Goal: Information Seeking & Learning: Check status

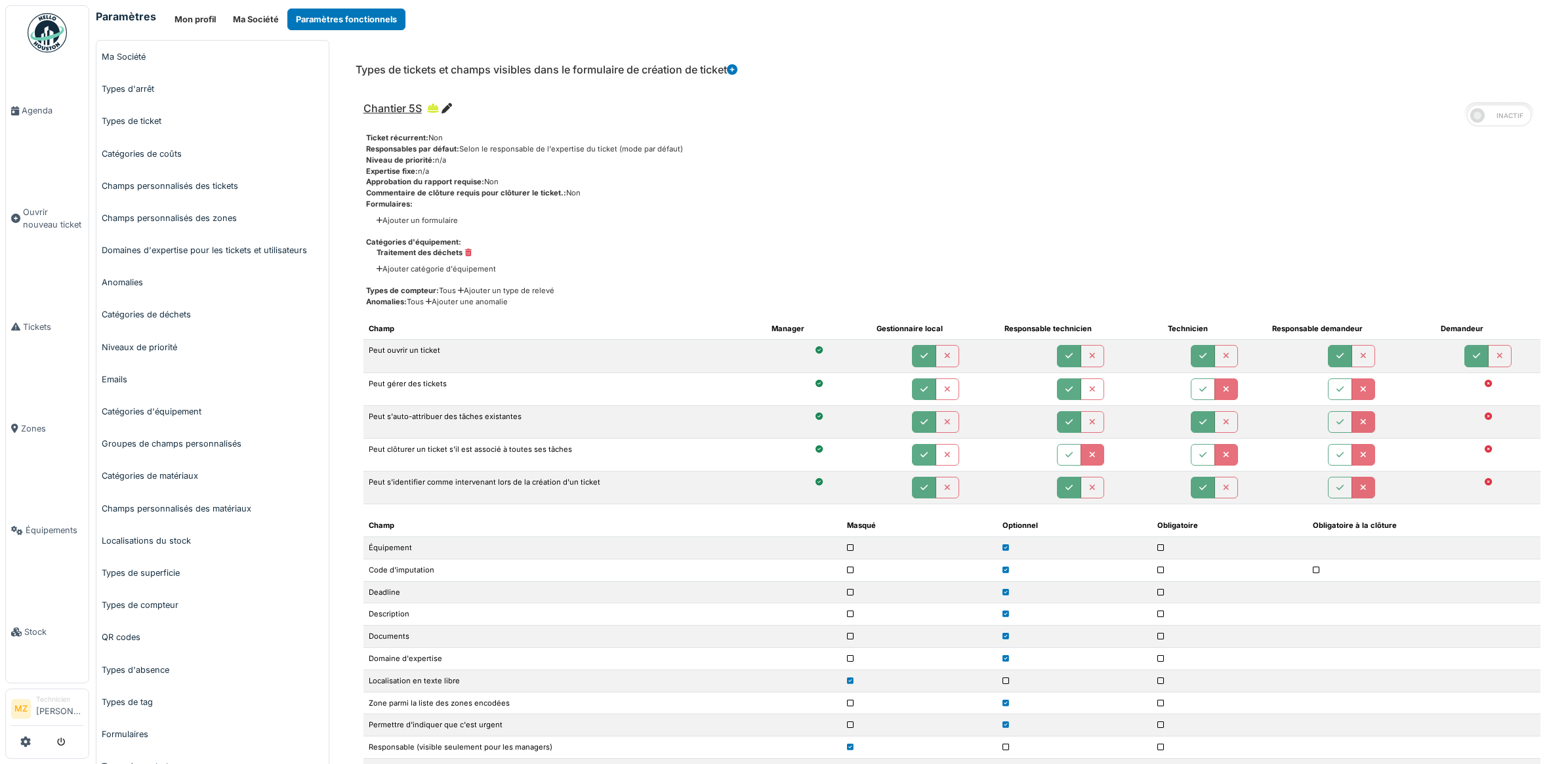
scroll to position [415, 0]
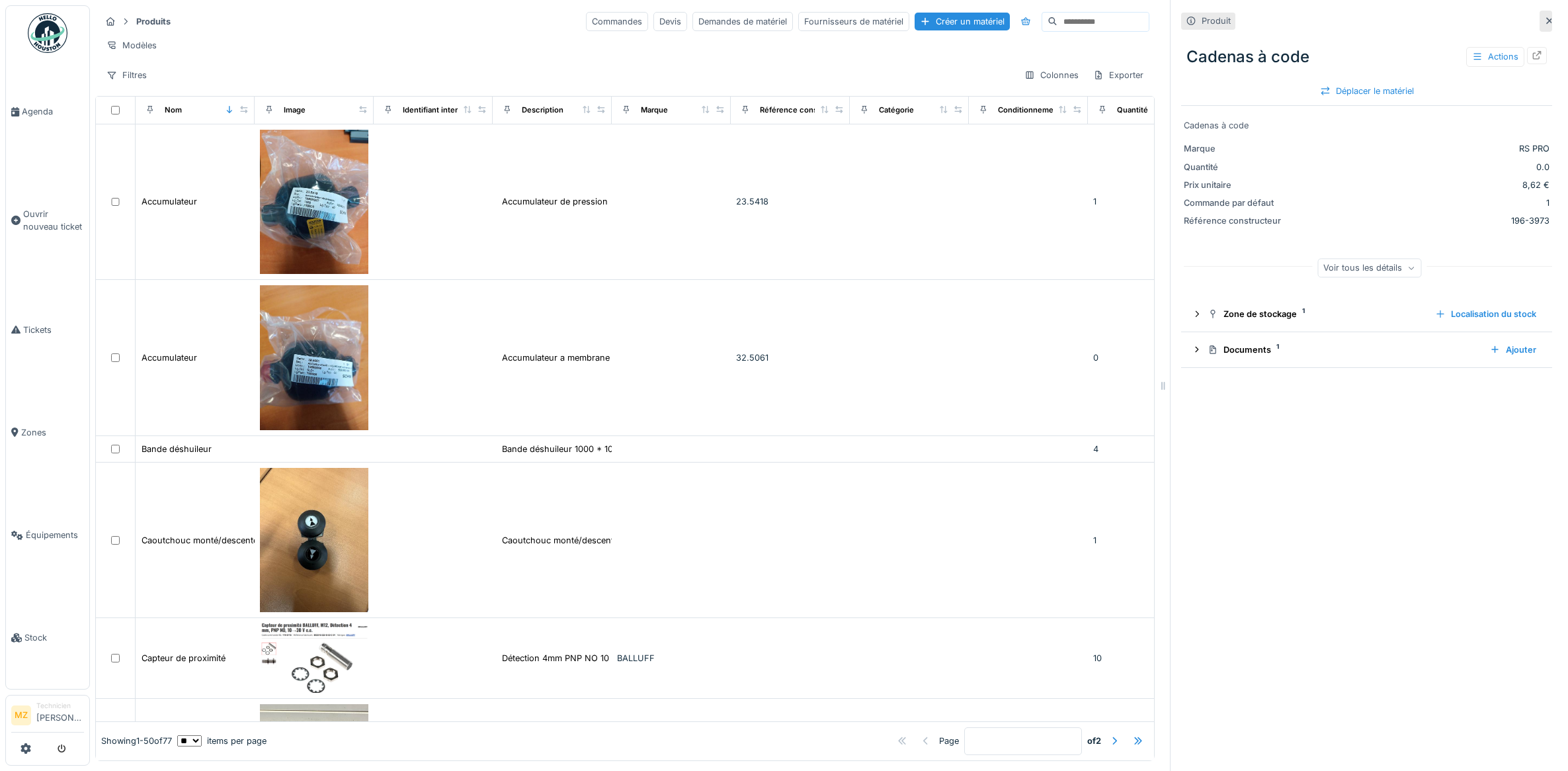
scroll to position [7, 0]
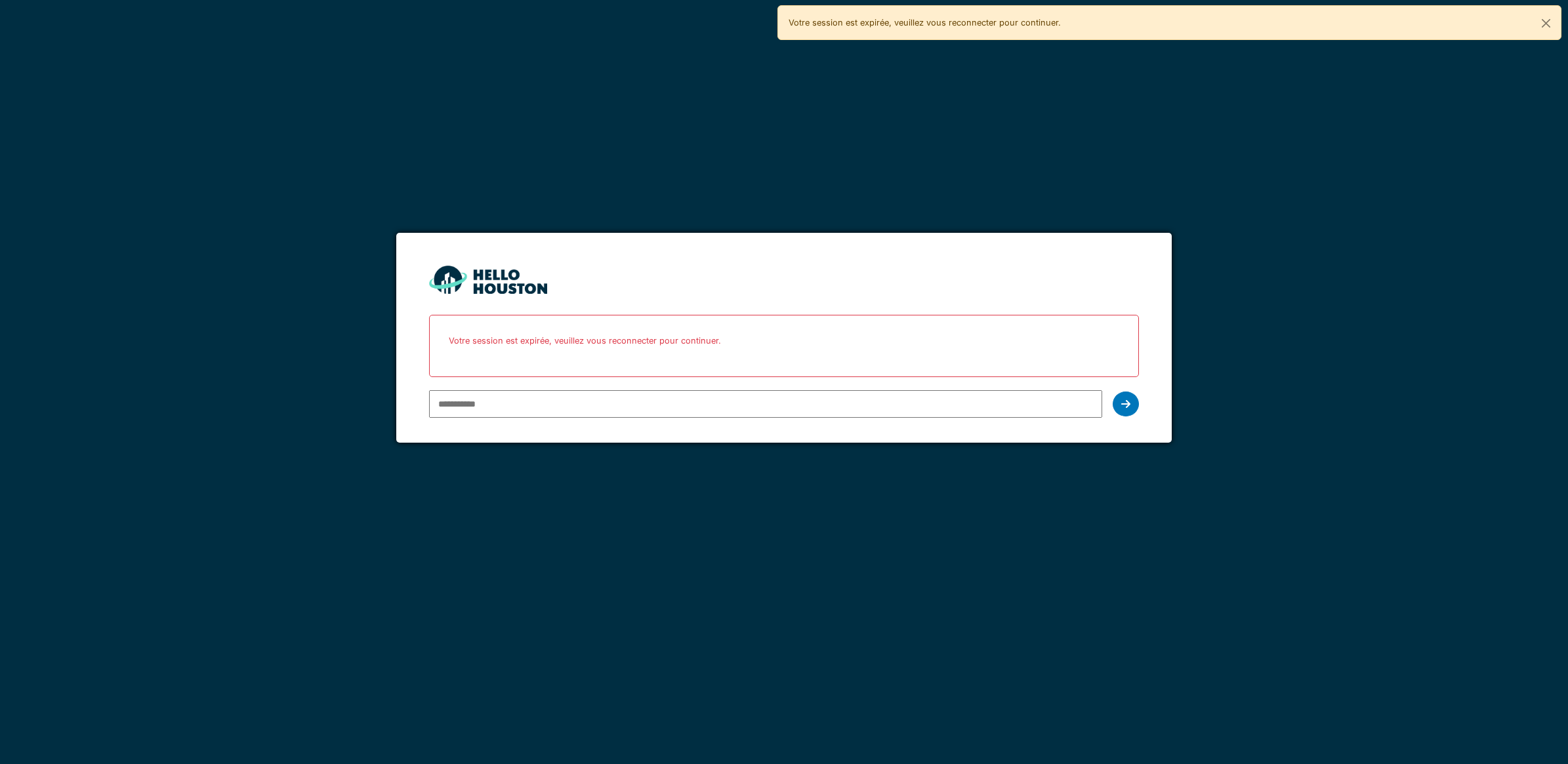
type input "**********"
drag, startPoint x: 0, startPoint y: 0, endPoint x: 856, endPoint y: 410, distance: 949.1
click at [856, 410] on input "**********" at bounding box center [765, 404] width 673 height 28
click at [1119, 404] on div at bounding box center [1125, 403] width 27 height 25
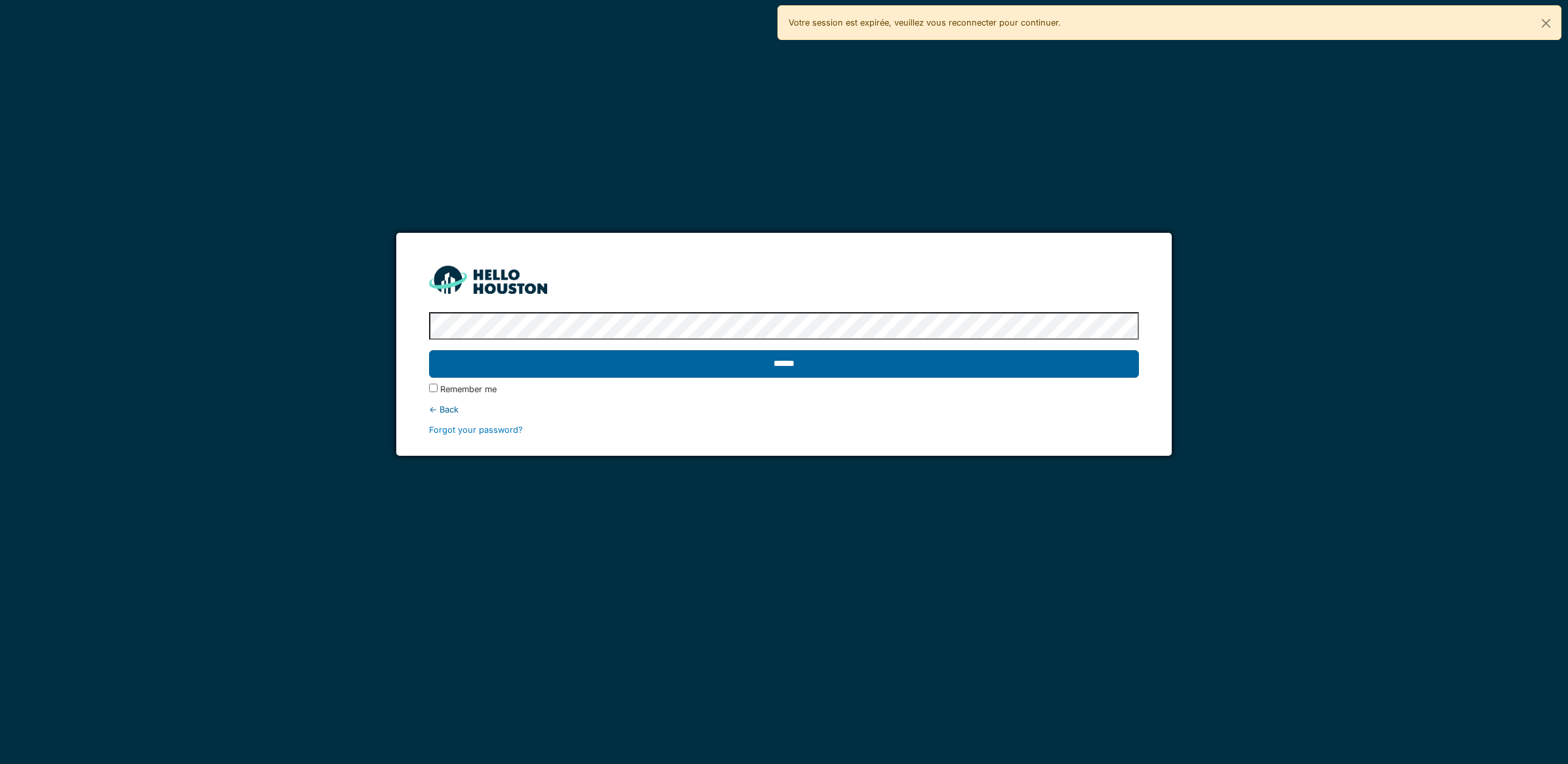
drag, startPoint x: 773, startPoint y: 348, endPoint x: 769, endPoint y: 361, distance: 13.6
click at [774, 348] on div "******" at bounding box center [784, 364] width 710 height 38
click at [768, 365] on input "******" at bounding box center [784, 364] width 710 height 28
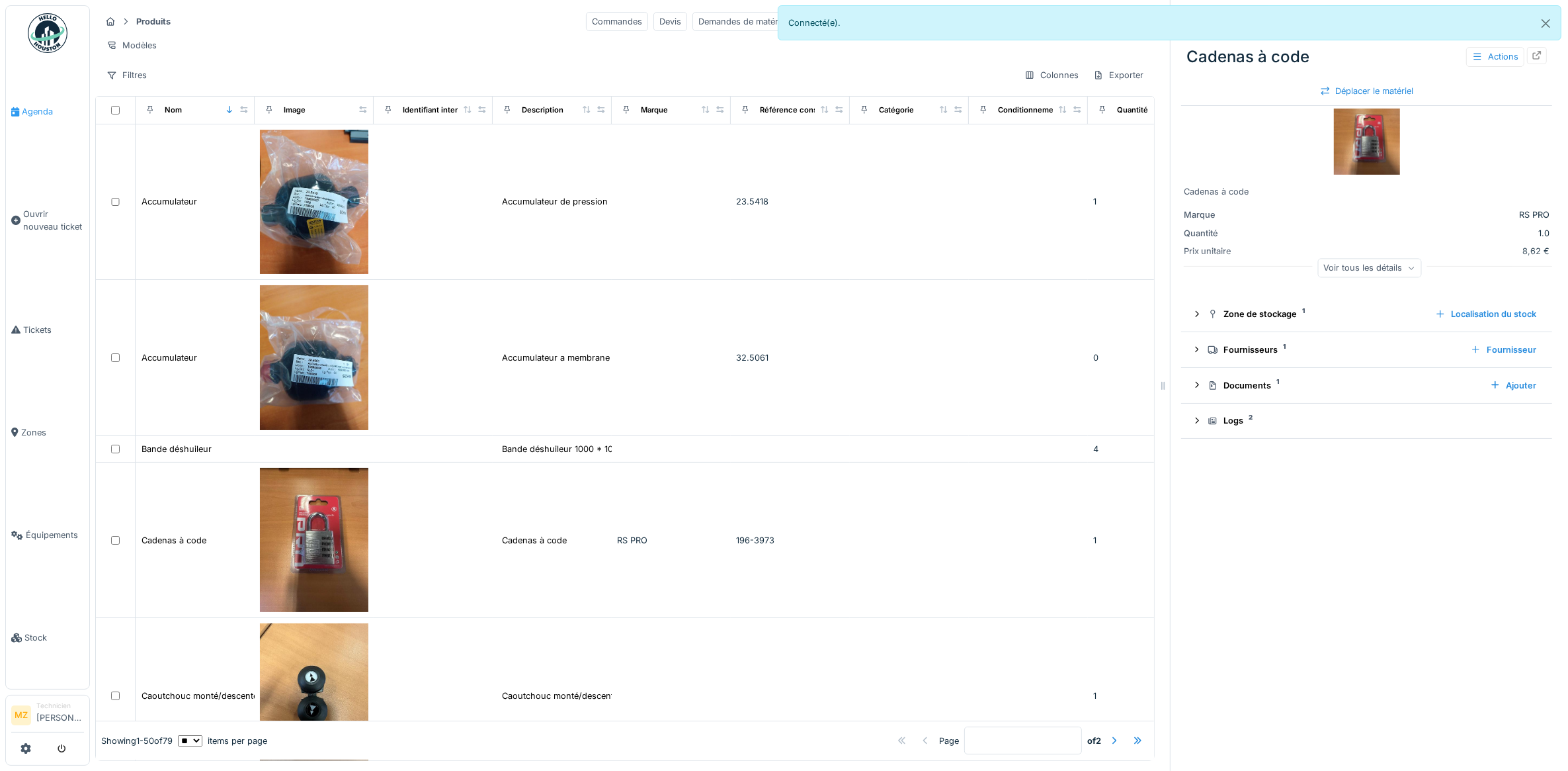
click at [47, 116] on span "Agenda" at bounding box center [53, 111] width 63 height 13
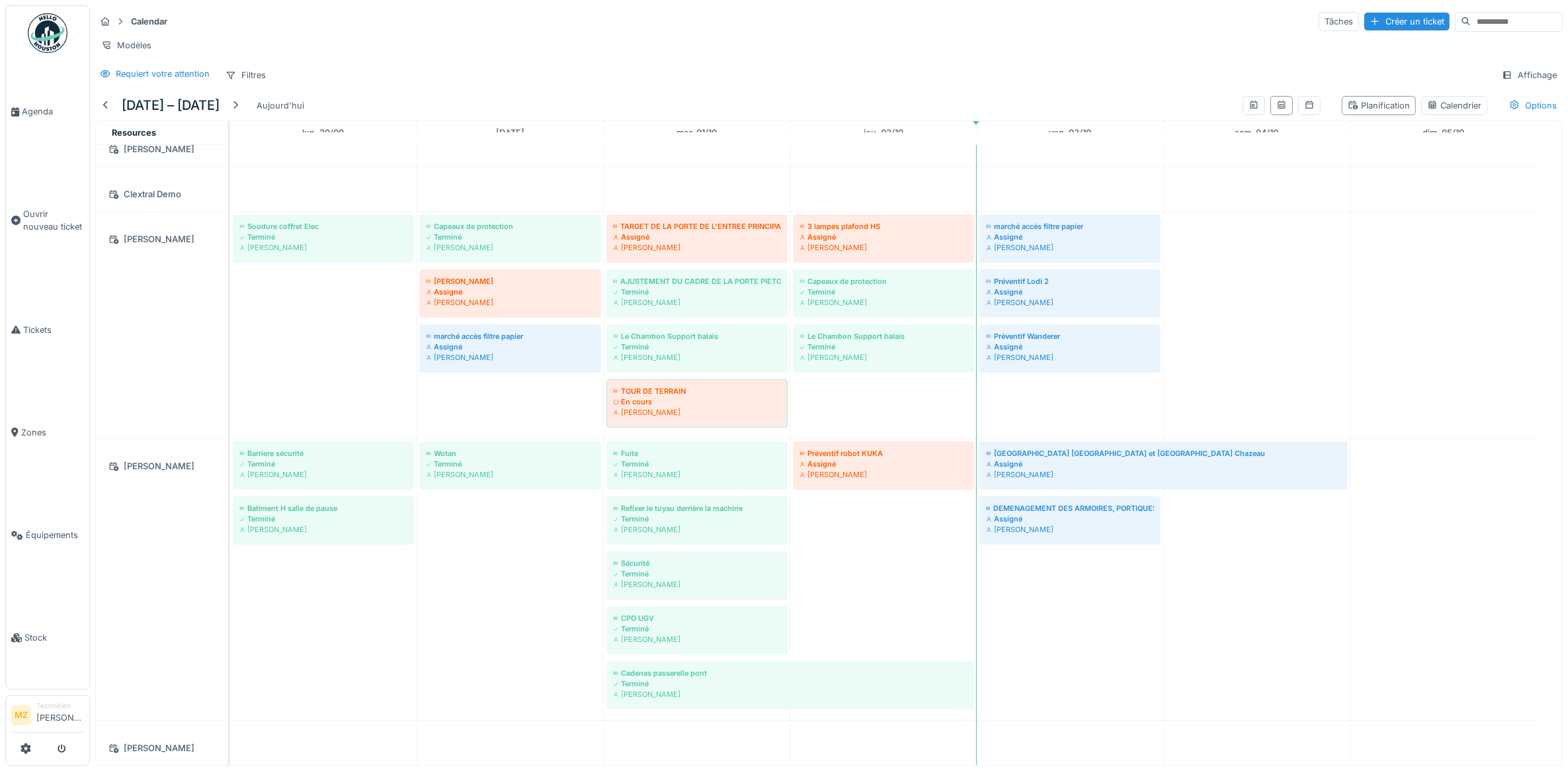
scroll to position [86, 0]
click at [30, 323] on span "Tickets" at bounding box center [53, 329] width 61 height 13
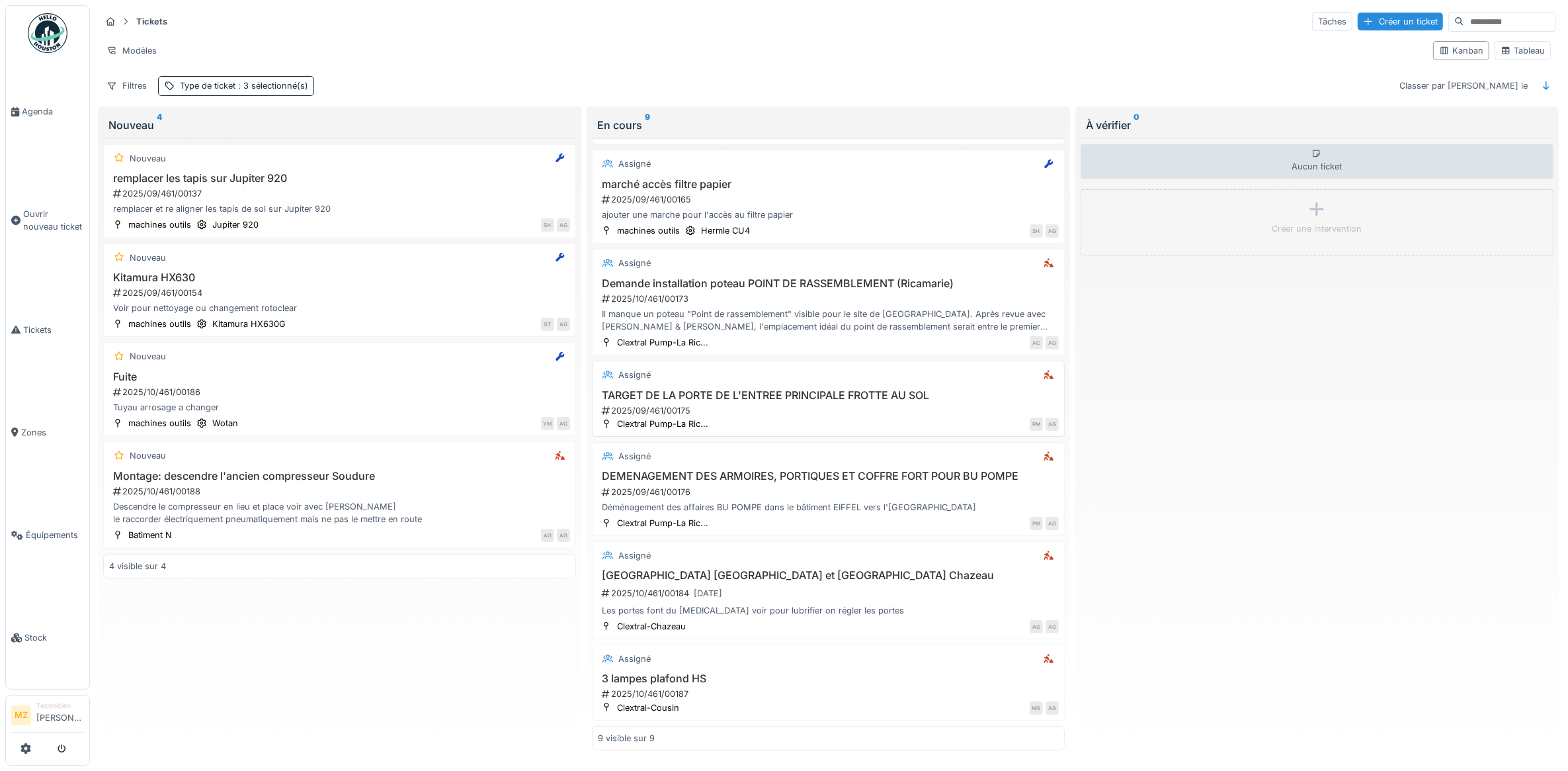
scroll to position [306, 0]
click at [815, 308] on div "Il manque un poteau "Point de rassemblement" visible pour le site de la Ricamar…" at bounding box center [828, 319] width 461 height 25
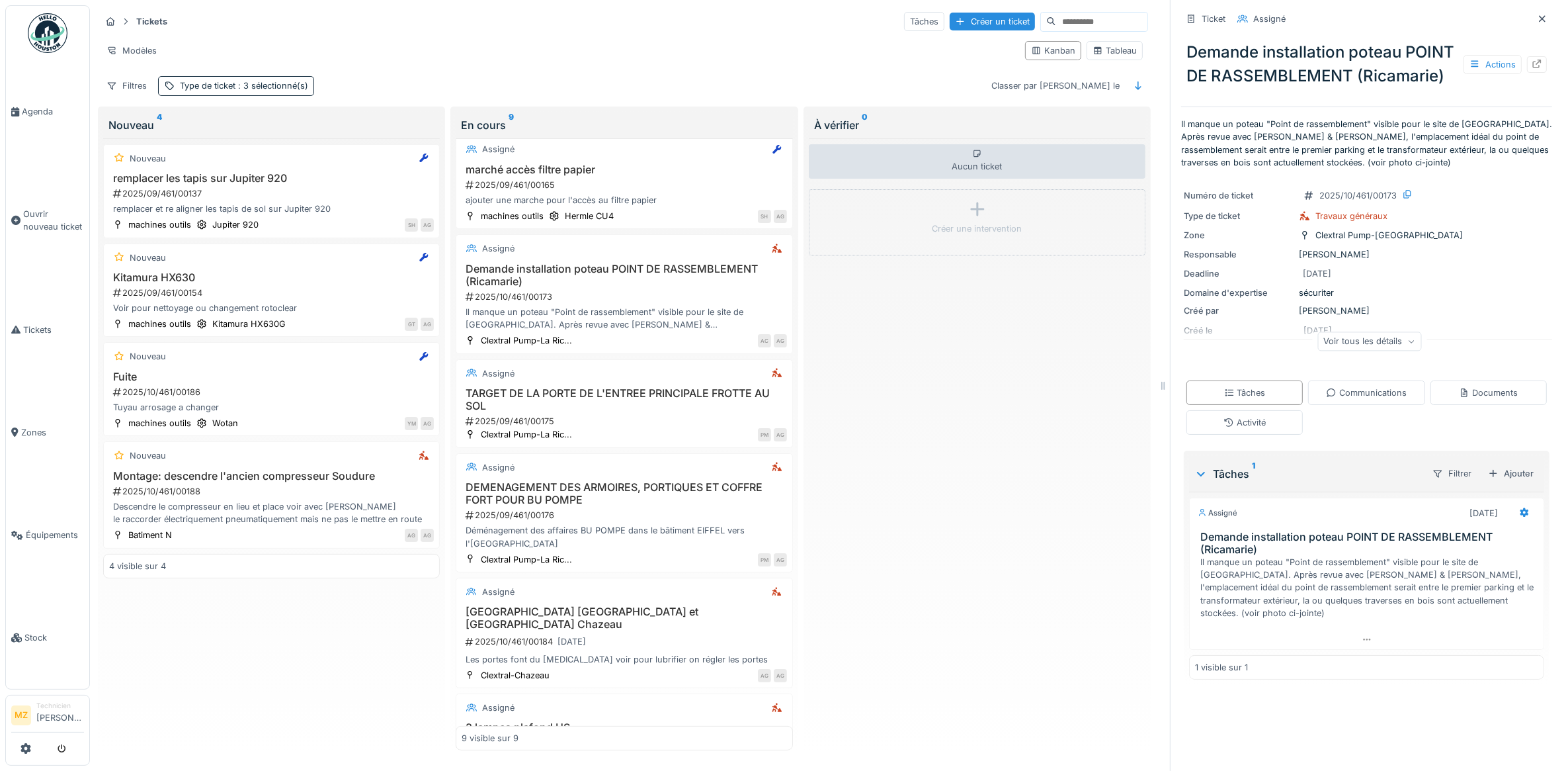
scroll to position [12, 0]
click at [1384, 590] on div "Il manque un poteau "Point de rassemblement" visible pour le site de la Ricamar…" at bounding box center [1369, 588] width 338 height 64
click at [1531, 63] on icon at bounding box center [1536, 64] width 11 height 9
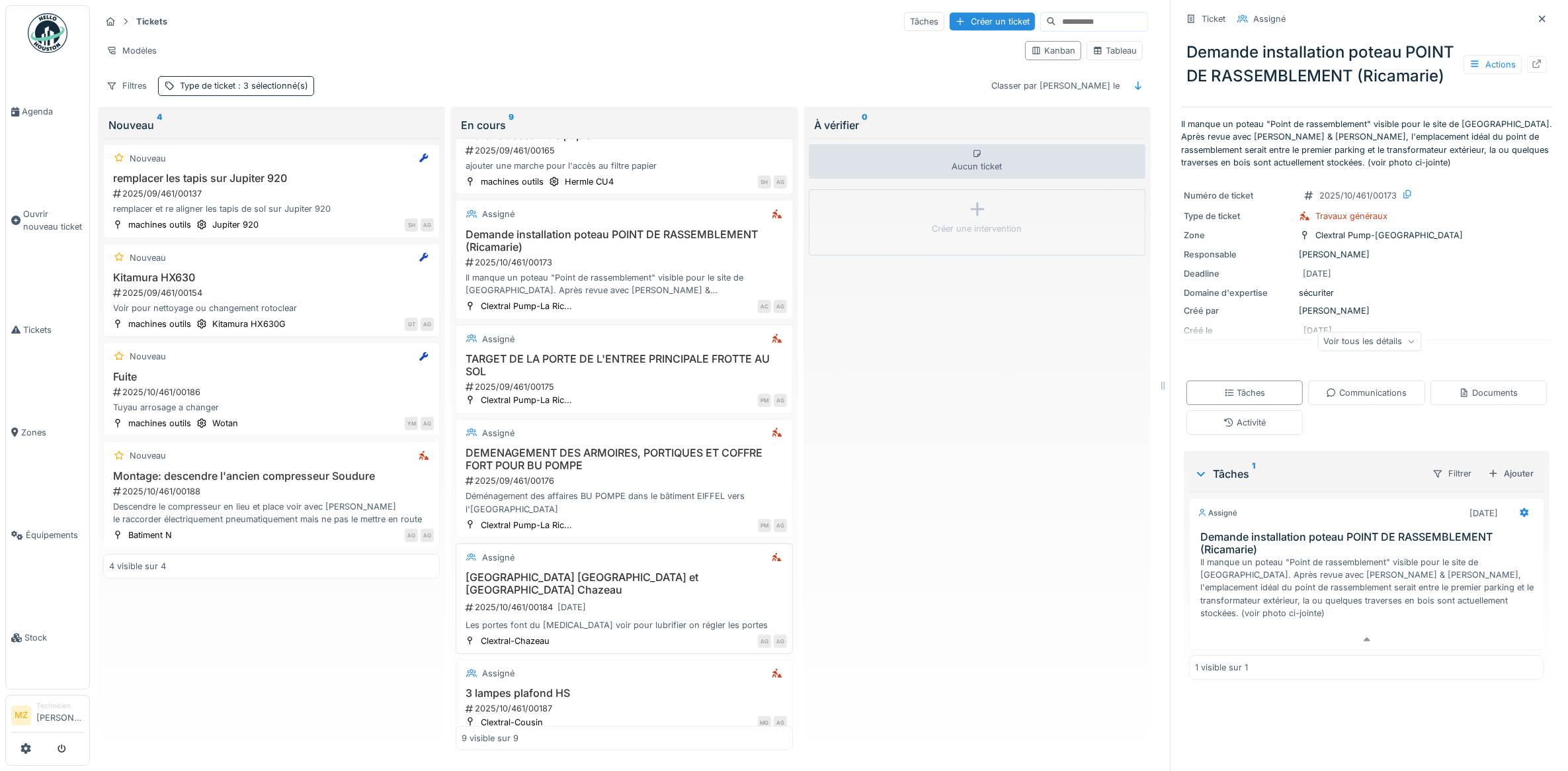
scroll to position [357, 0]
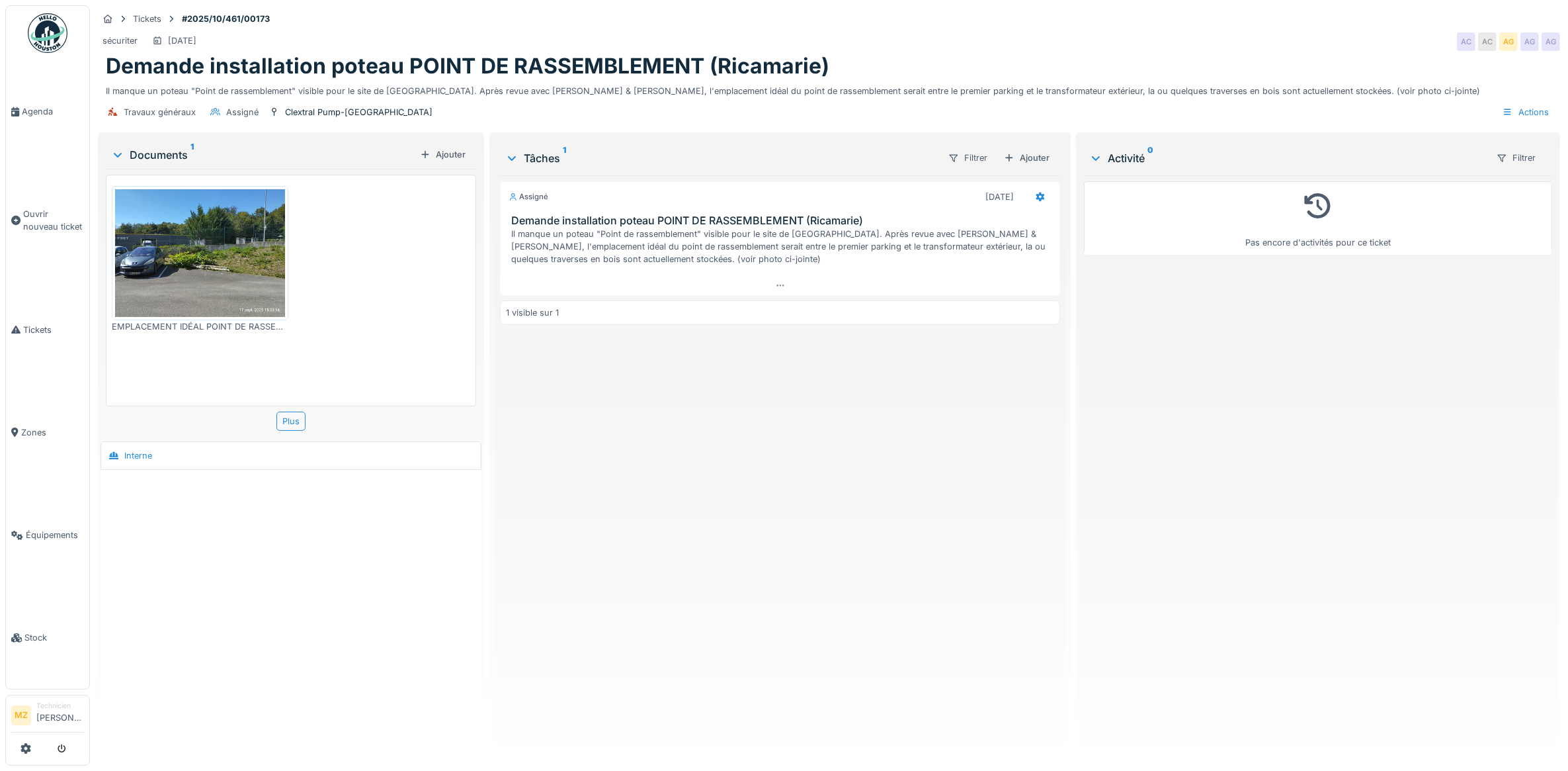
click at [232, 276] on img at bounding box center [200, 253] width 170 height 127
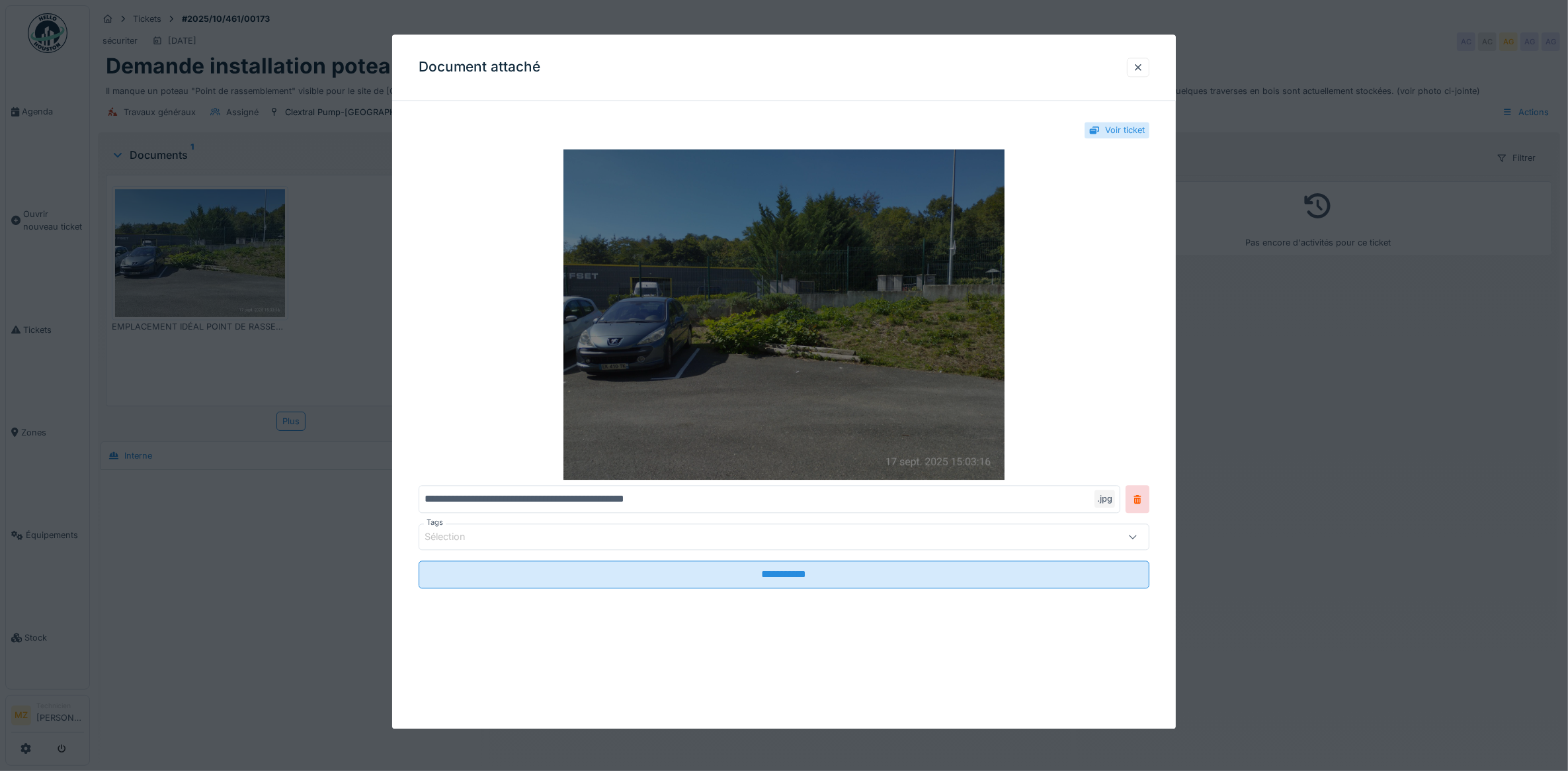
click at [812, 329] on img at bounding box center [784, 314] width 732 height 331
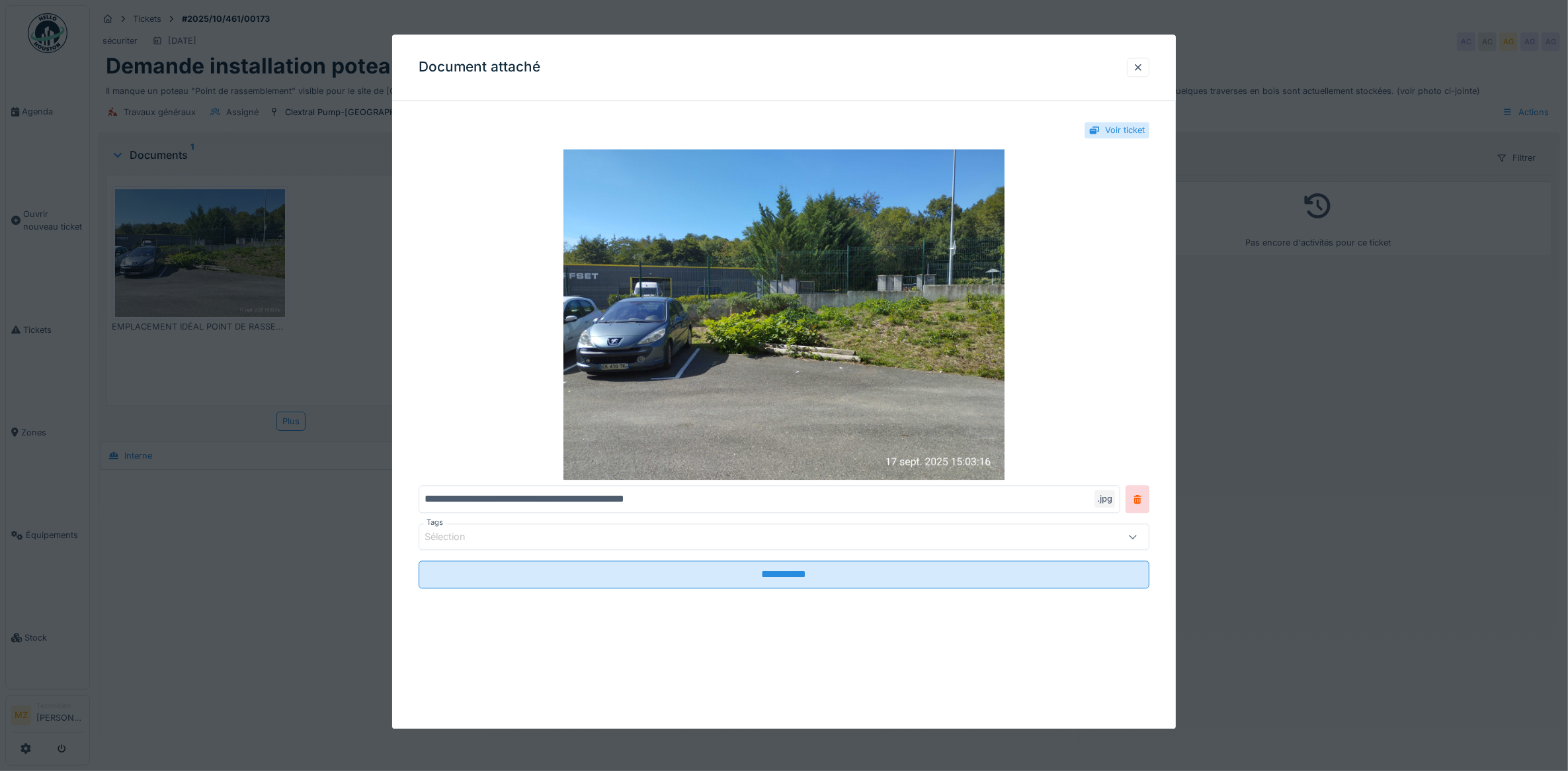
click at [292, 394] on div at bounding box center [784, 385] width 1568 height 771
